Goal: Transaction & Acquisition: Obtain resource

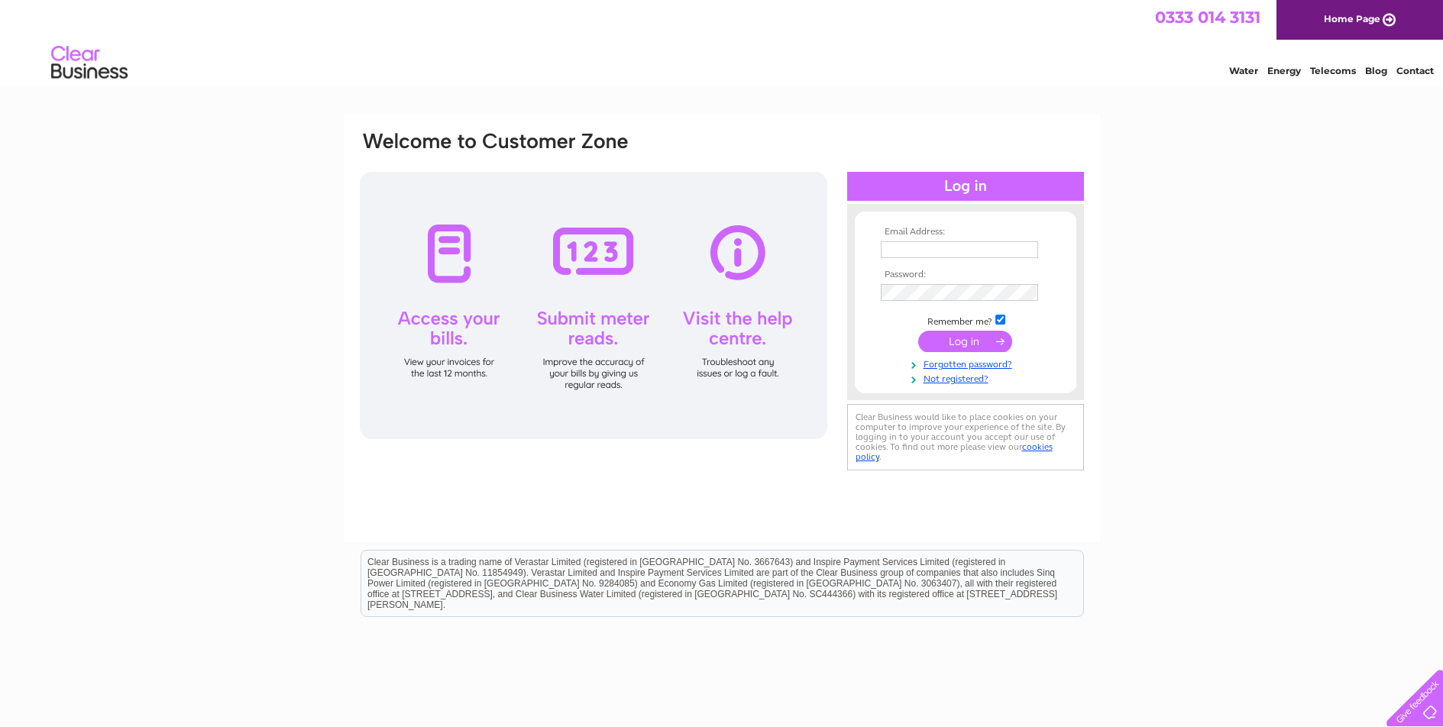
type input "acmaclean291@hotmail.co.uk"
click at [973, 334] on input "submit" at bounding box center [965, 341] width 94 height 21
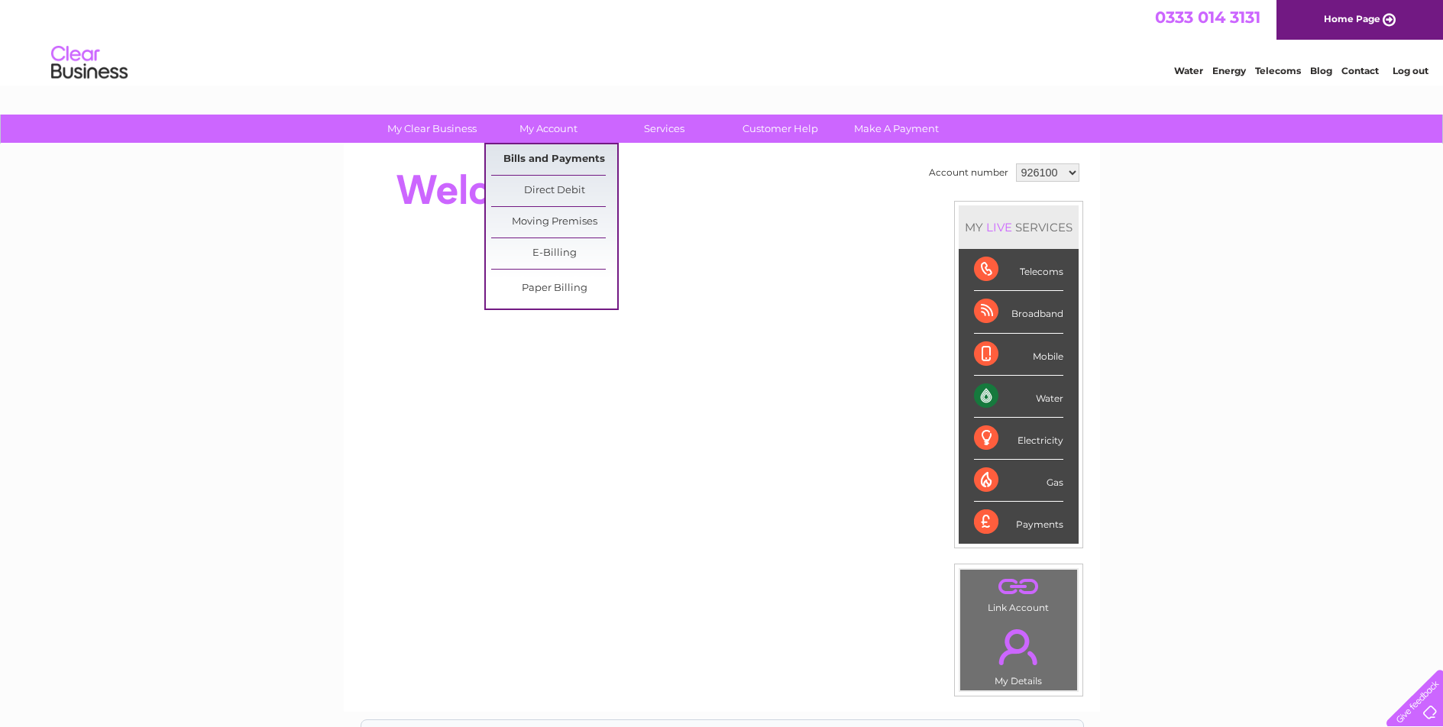
click at [541, 153] on link "Bills and Payments" at bounding box center [554, 159] width 126 height 31
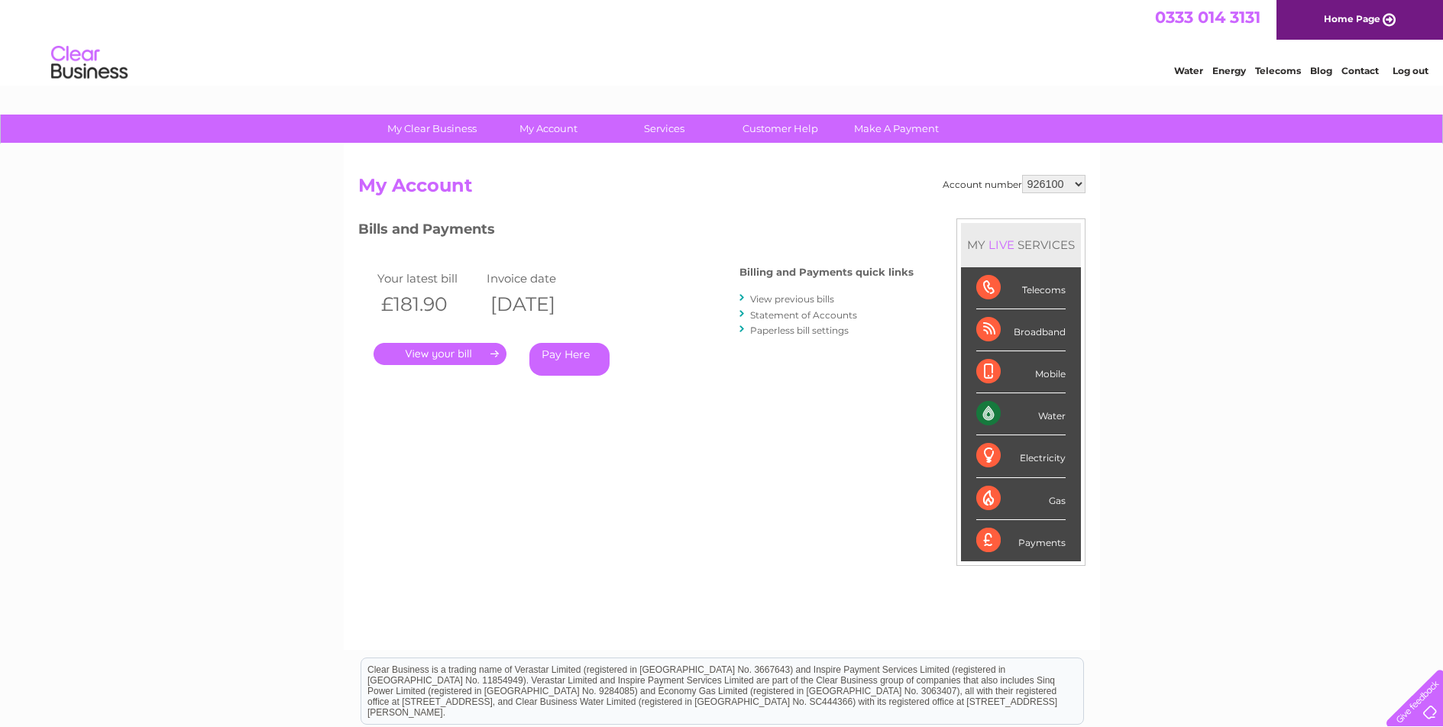
click at [1080, 186] on select "926100 1019016" at bounding box center [1053, 184] width 63 height 18
click at [1078, 186] on select "926100 1019016" at bounding box center [1053, 184] width 63 height 18
click at [1077, 186] on select "926100 1019016" at bounding box center [1053, 184] width 63 height 18
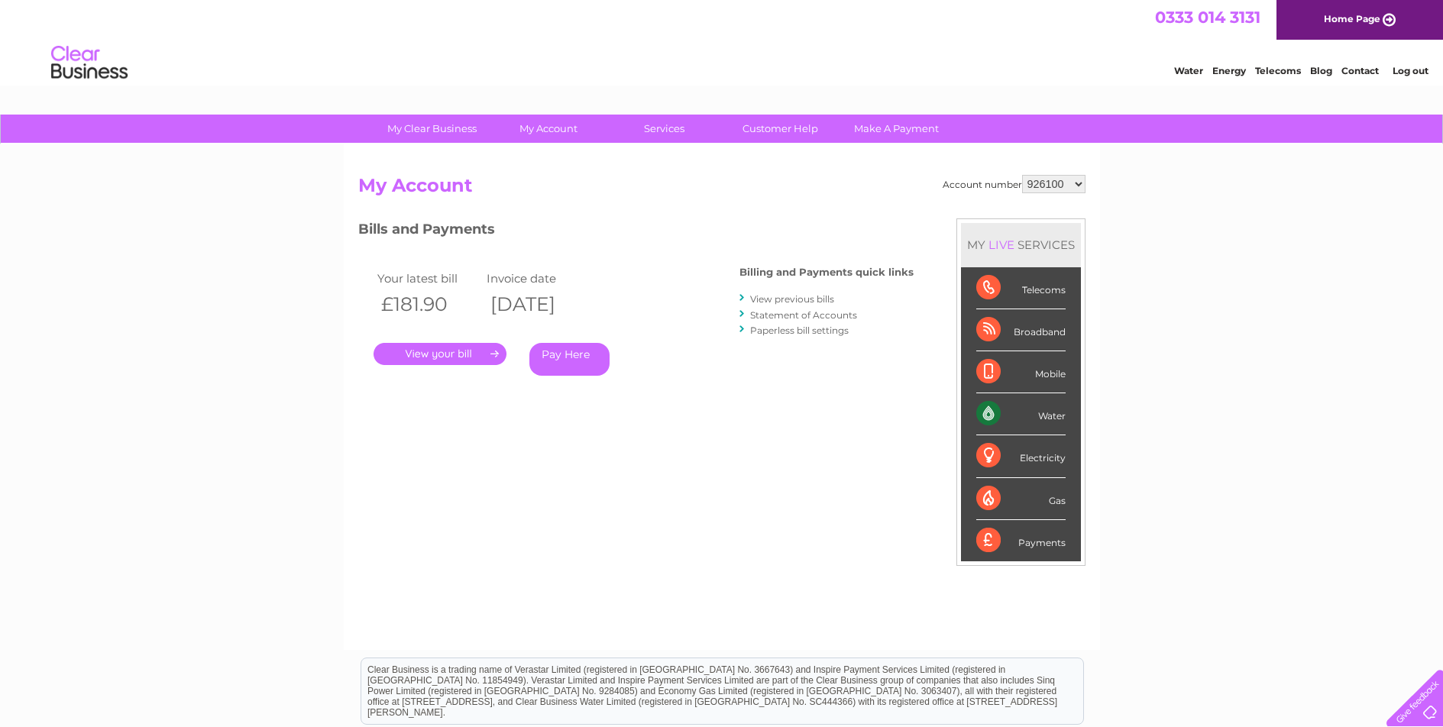
select select "1019016"
click at [1022, 175] on select "926100 1019016" at bounding box center [1053, 184] width 63 height 18
click at [434, 351] on link "." at bounding box center [439, 354] width 133 height 22
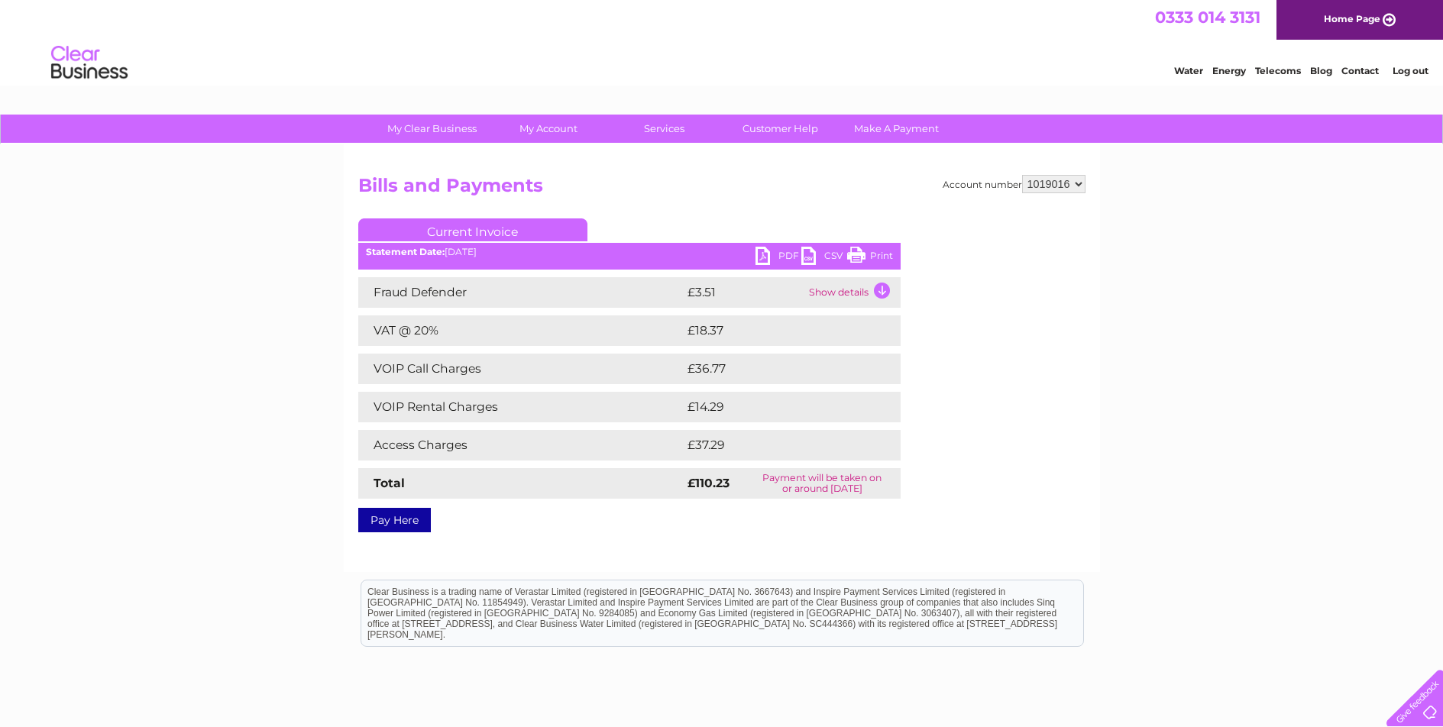
click at [764, 255] on link "PDF" at bounding box center [778, 258] width 46 height 22
